Goal: Browse casually

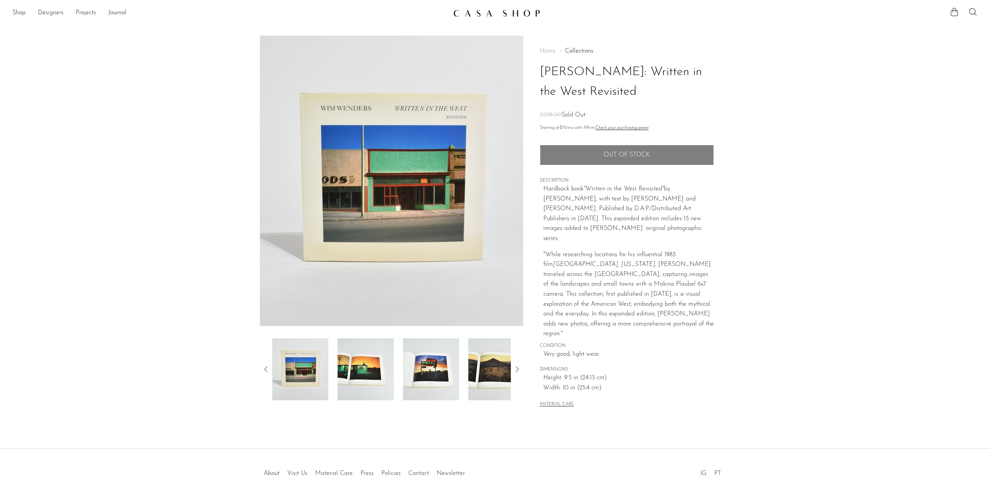
click at [367, 360] on img at bounding box center [366, 369] width 56 height 62
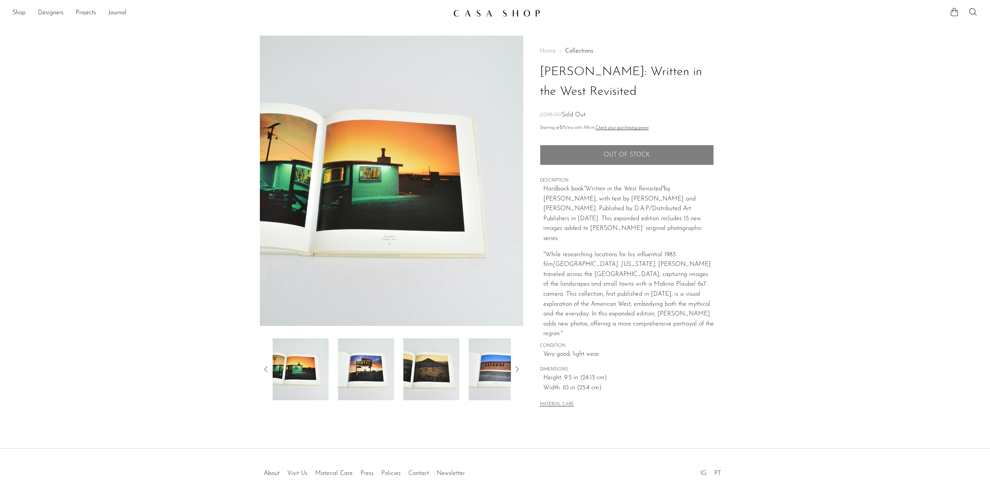
click at [374, 360] on img at bounding box center [366, 369] width 56 height 62
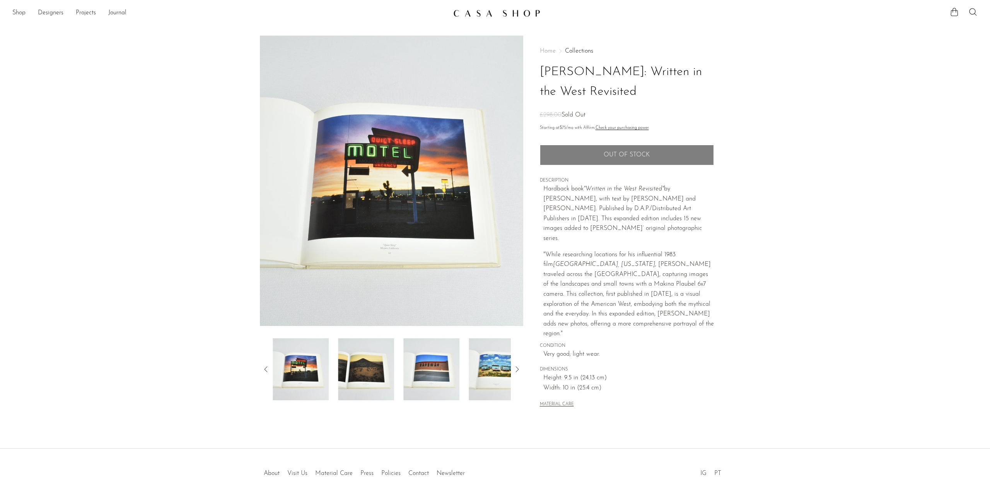
click at [375, 360] on img at bounding box center [366, 369] width 56 height 62
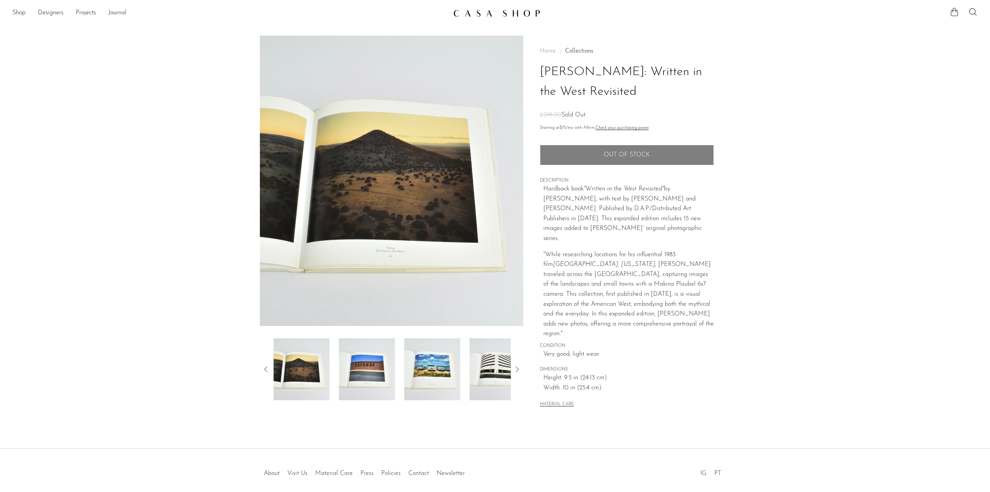
click at [375, 360] on img at bounding box center [367, 369] width 56 height 62
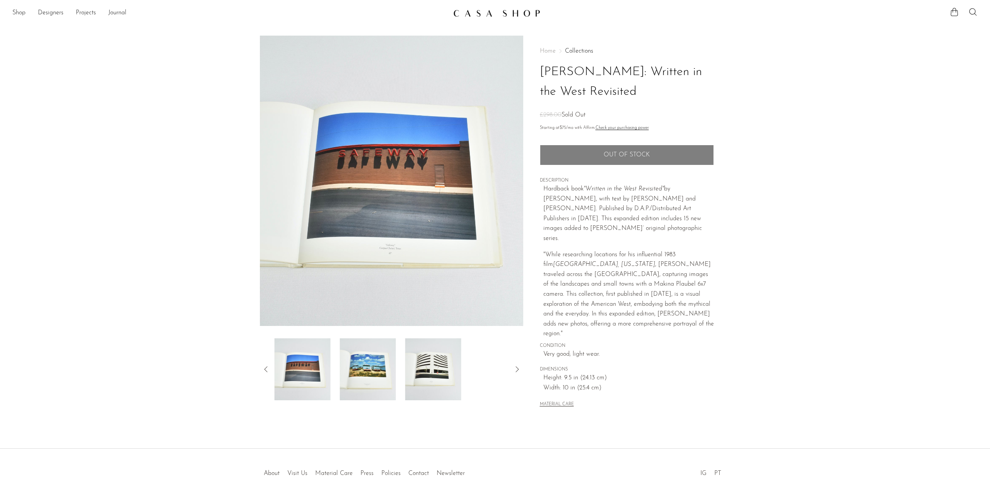
click at [389, 360] on img at bounding box center [368, 369] width 56 height 62
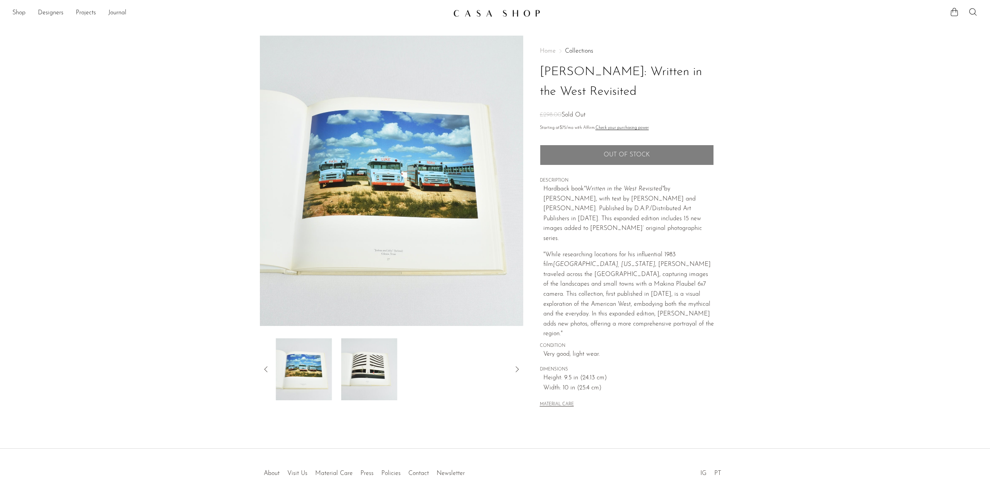
click at [389, 360] on img at bounding box center [369, 369] width 56 height 62
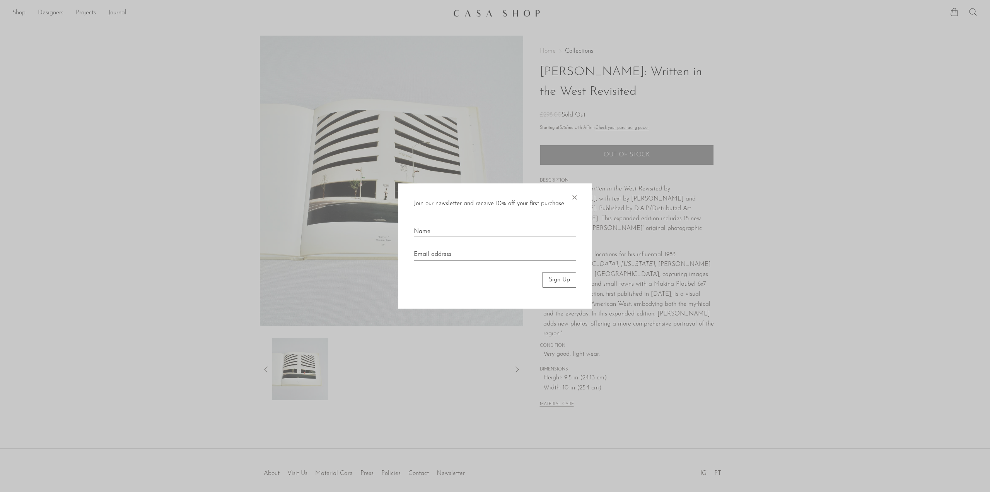
click at [575, 198] on span "×" at bounding box center [575, 195] width 8 height 25
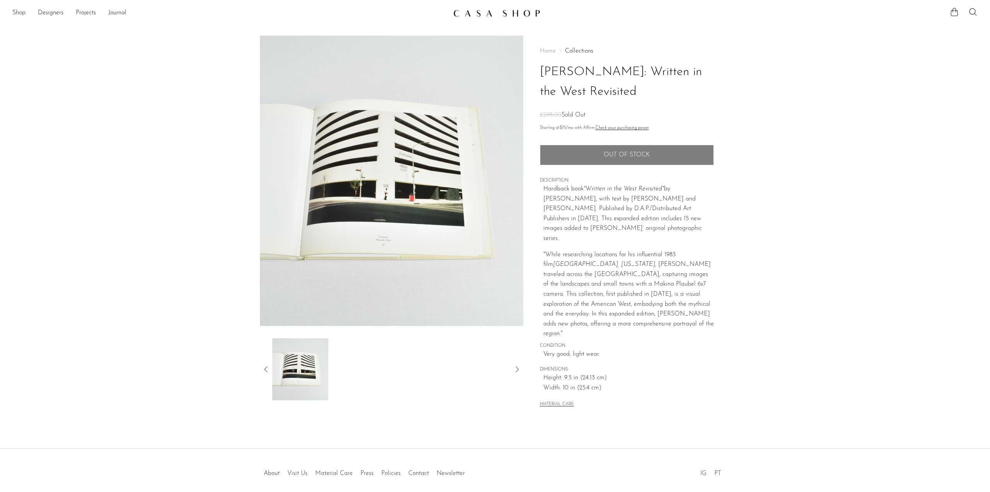
click at [97, 104] on section "Wim Wenders: Written in the West Revisited £298.00 Sold Out" at bounding box center [495, 228] width 990 height 385
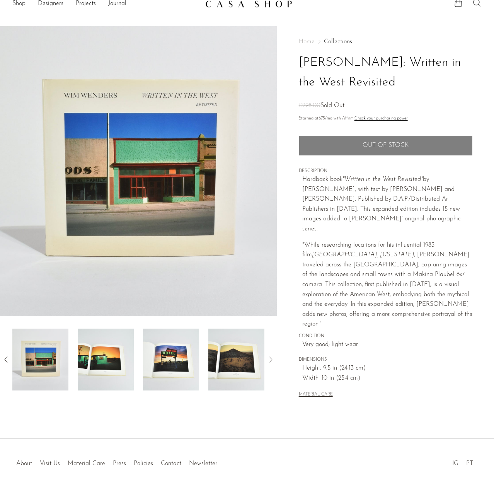
scroll to position [13, 0]
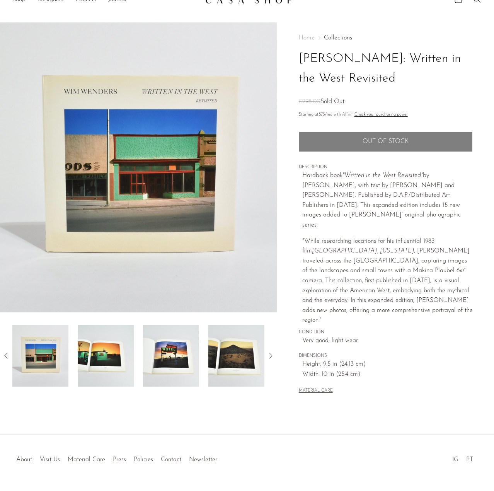
click at [99, 358] on img at bounding box center [106, 356] width 56 height 62
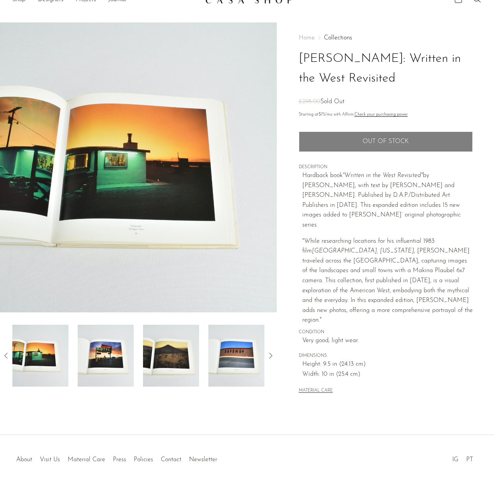
click at [103, 354] on img at bounding box center [106, 356] width 56 height 62
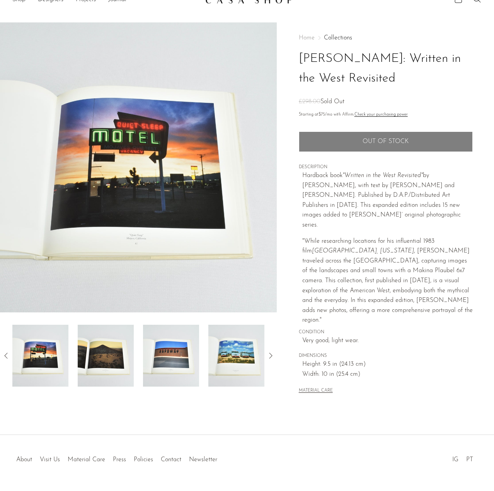
click at [103, 354] on img at bounding box center [106, 356] width 56 height 62
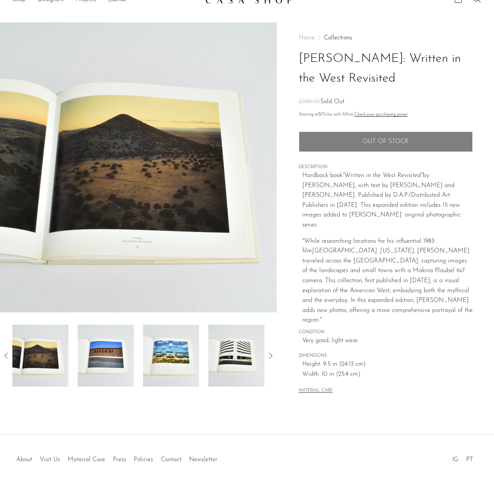
click at [103, 354] on img at bounding box center [106, 356] width 56 height 62
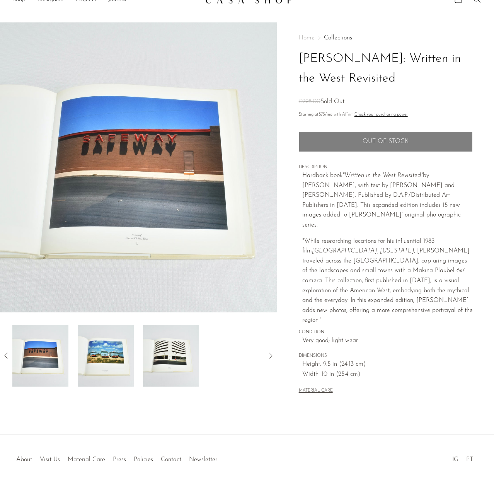
click at [103, 354] on img at bounding box center [106, 356] width 56 height 62
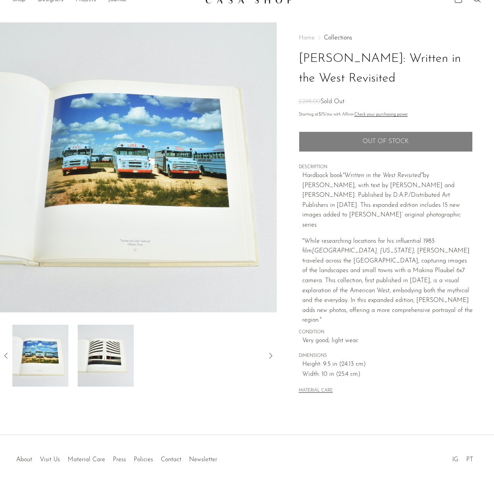
click at [103, 354] on img at bounding box center [106, 356] width 56 height 62
